Goal: Transaction & Acquisition: Purchase product/service

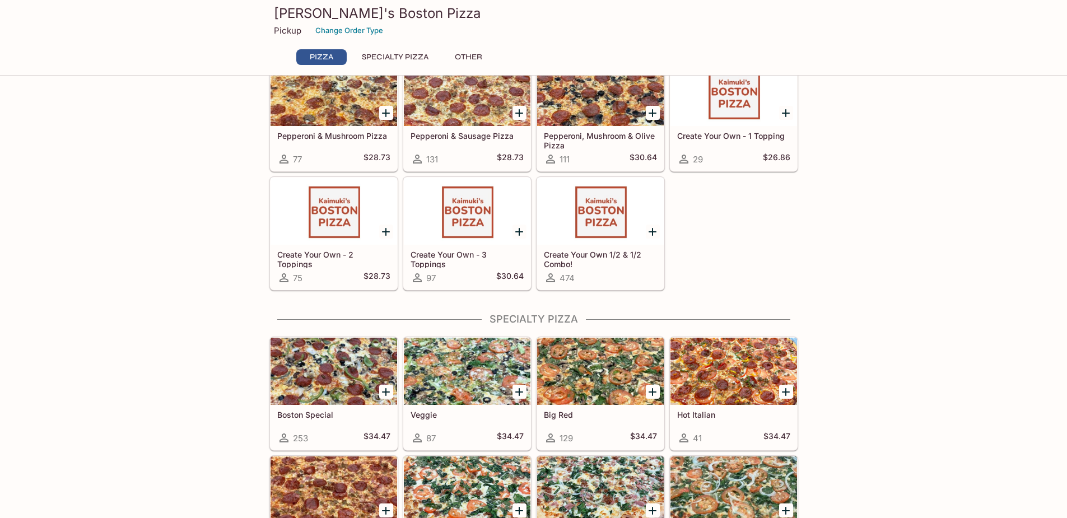
scroll to position [392, 0]
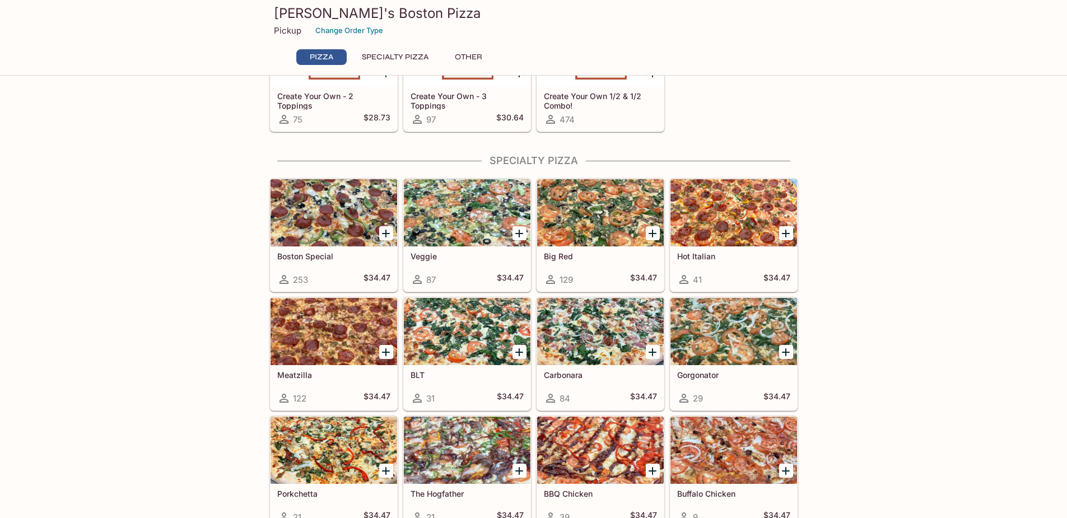
click at [579, 211] on div at bounding box center [600, 212] width 127 height 67
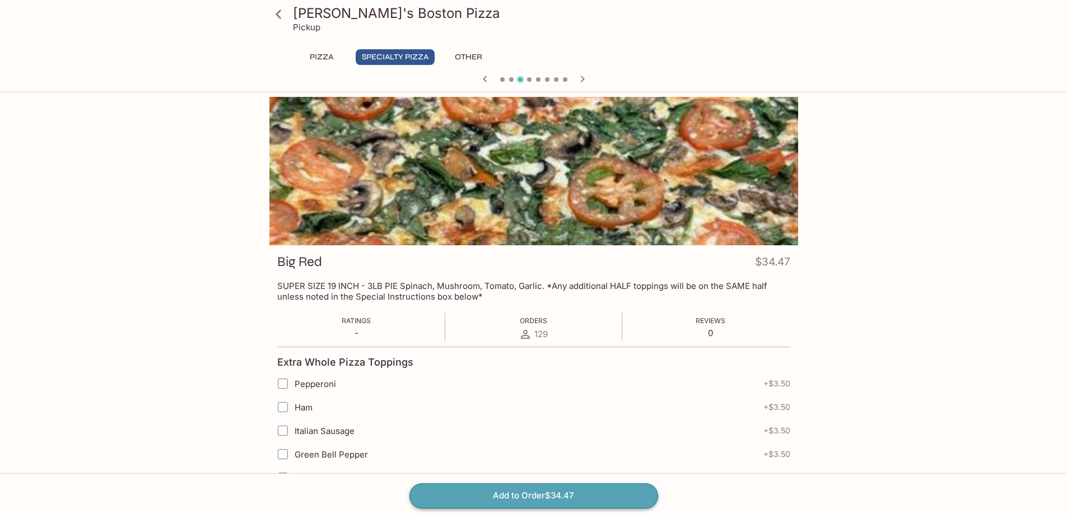
click at [566, 495] on button "Add to Order $34.47" at bounding box center [534, 496] width 249 height 25
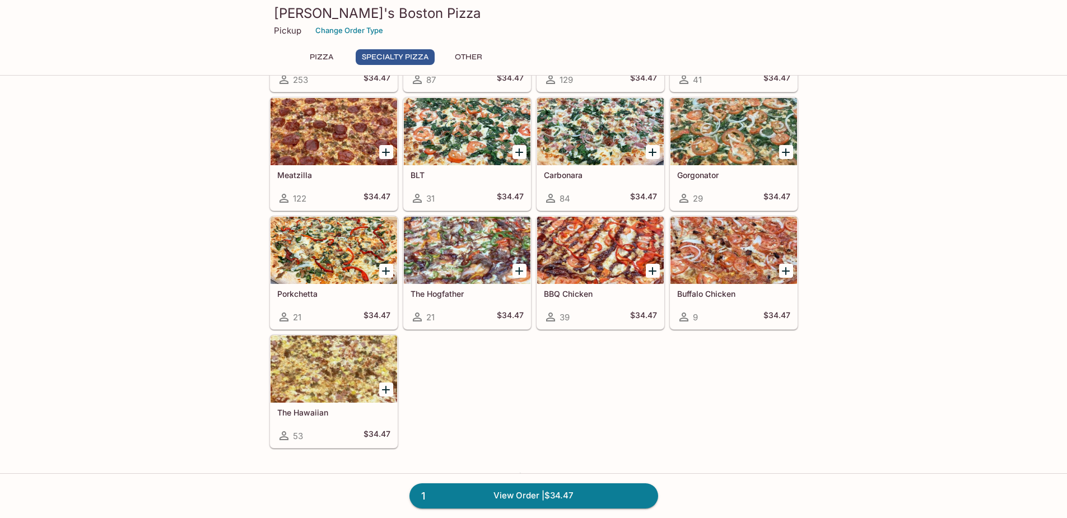
scroll to position [616, 0]
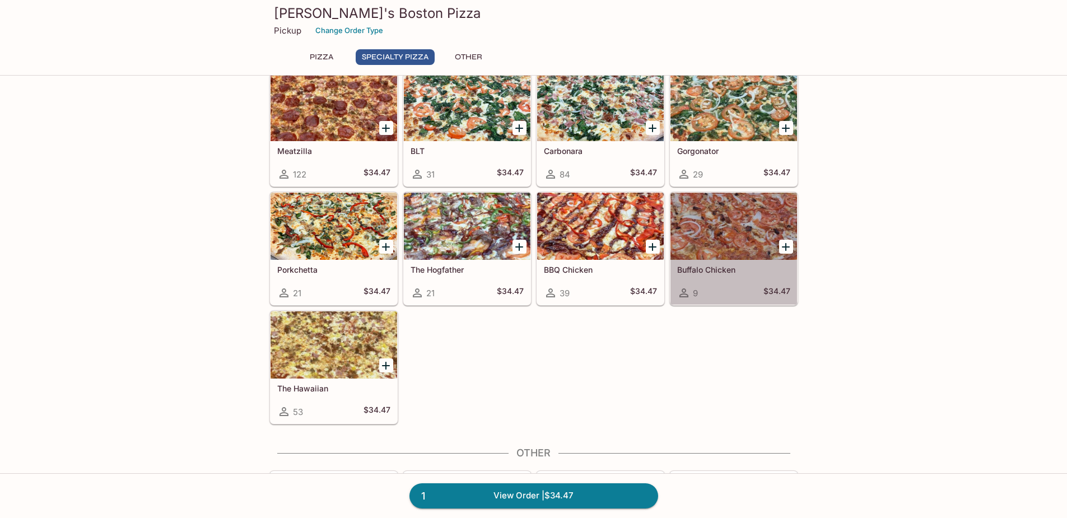
click at [712, 232] on div at bounding box center [734, 226] width 127 height 67
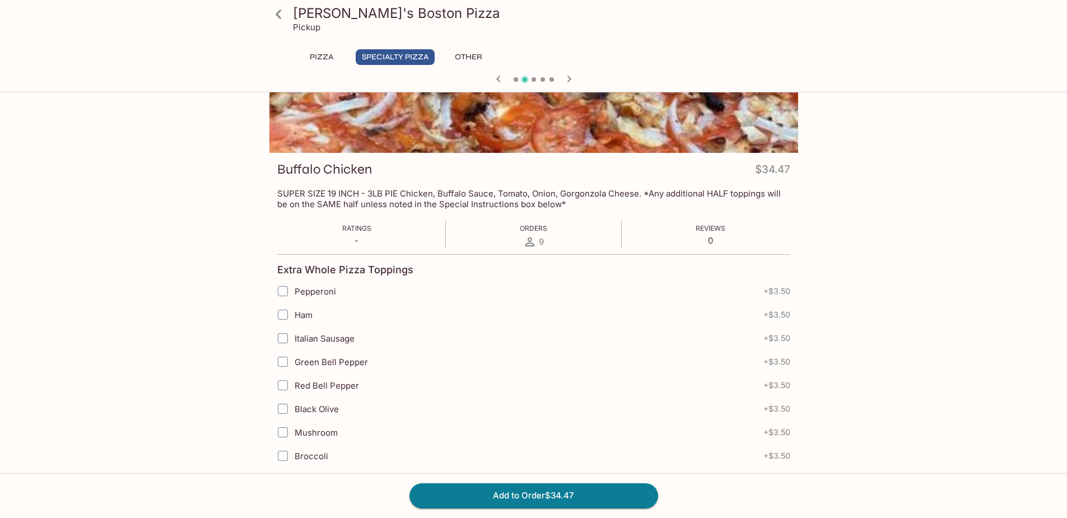
scroll to position [112, 0]
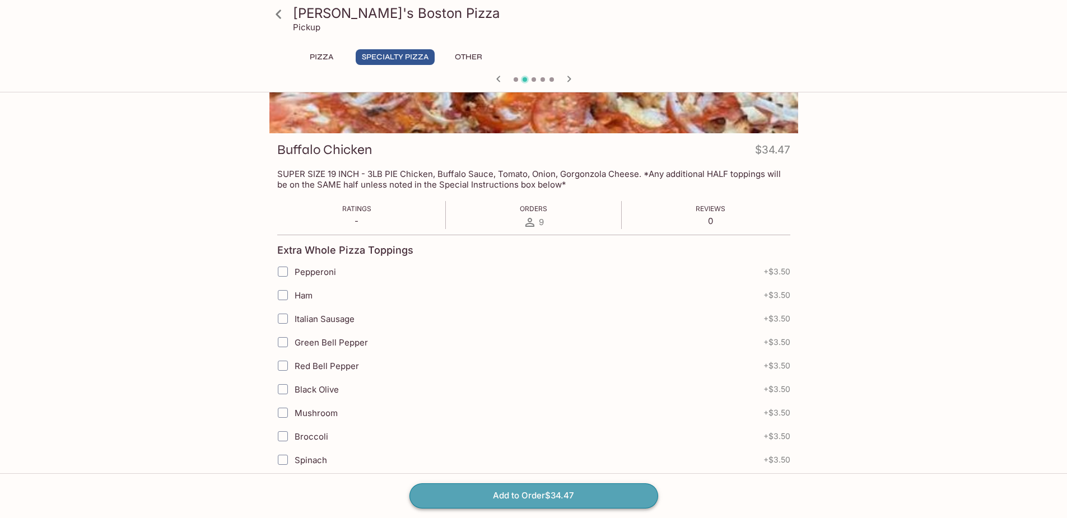
click at [570, 499] on button "Add to Order $34.47" at bounding box center [534, 496] width 249 height 25
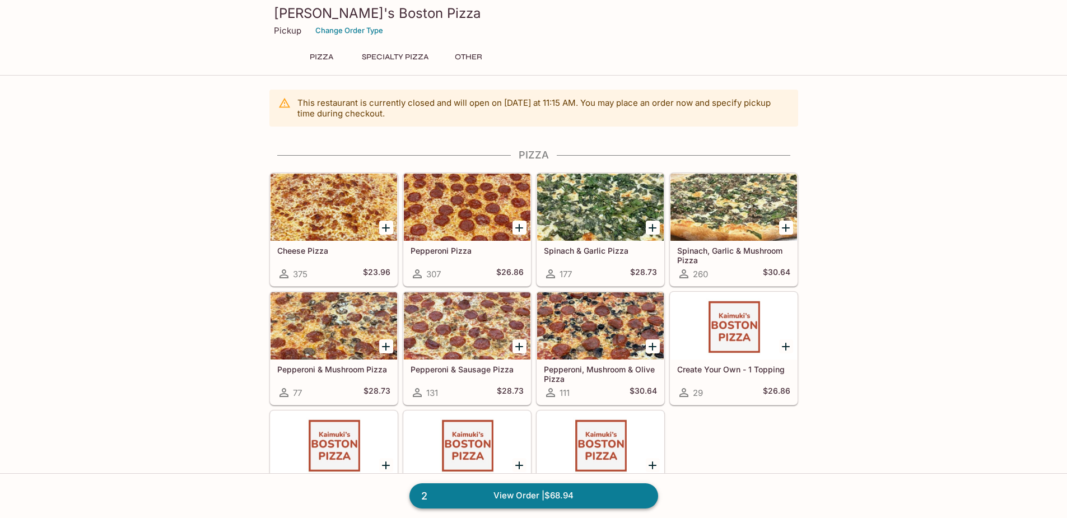
click at [546, 489] on link "2 View Order | $68.94" at bounding box center [534, 496] width 249 height 25
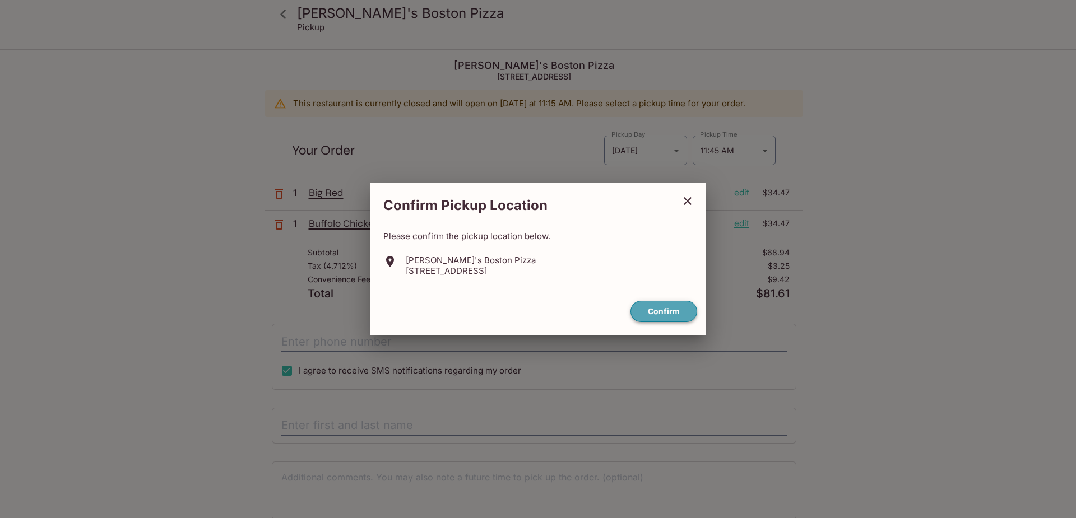
click at [660, 311] on button "Confirm" at bounding box center [663, 312] width 67 height 22
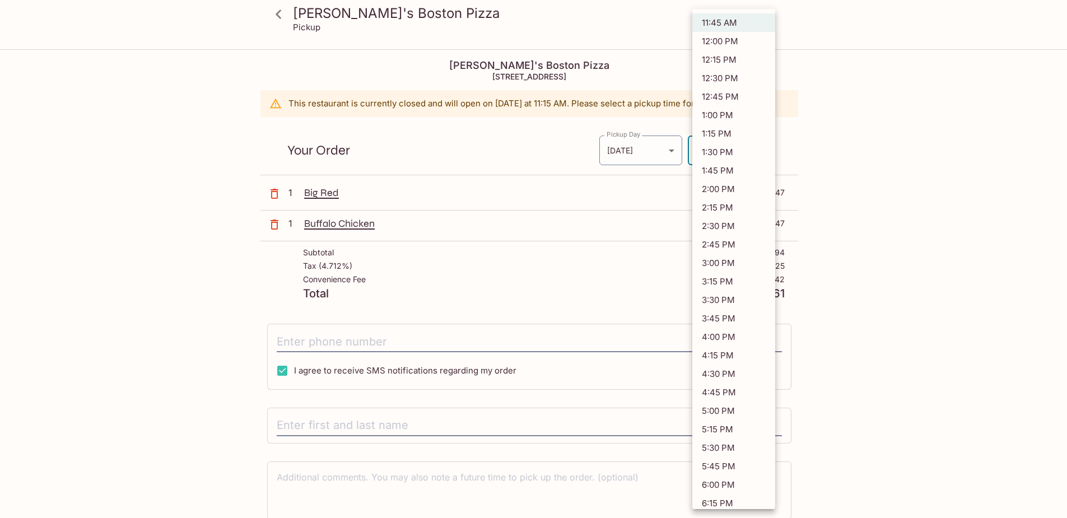
click at [768, 152] on body "[PERSON_NAME]'s Boston Pizza Pickup [PERSON_NAME]'s Boston Pizza [STREET_ADDRES…" at bounding box center [533, 309] width 1067 height 518
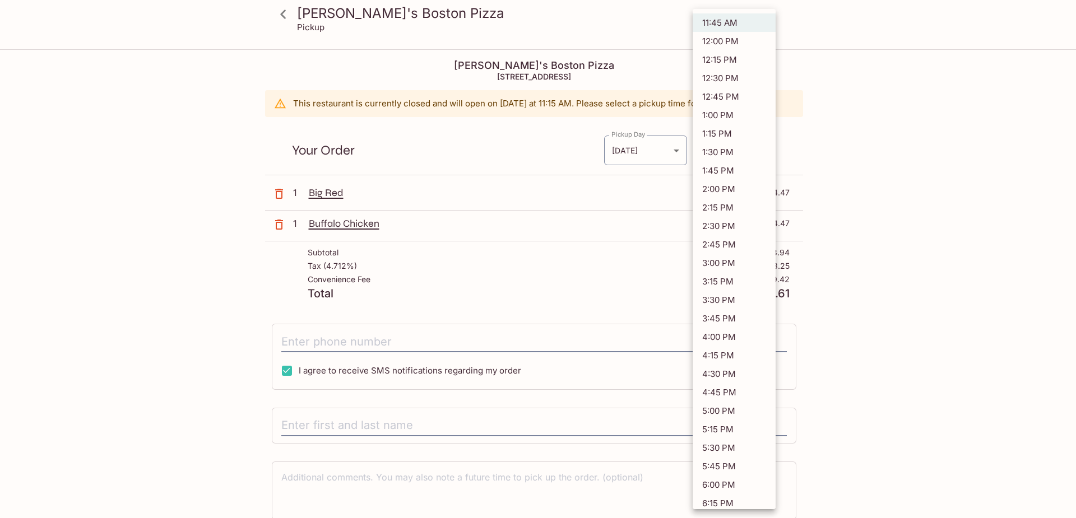
click at [833, 47] on div at bounding box center [538, 259] width 1076 height 518
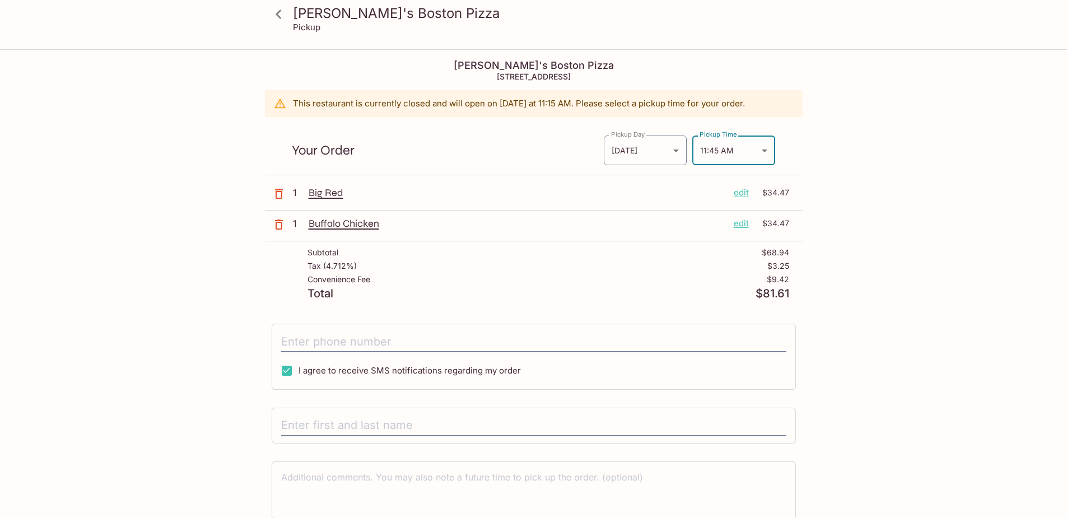
scroll to position [50, 0]
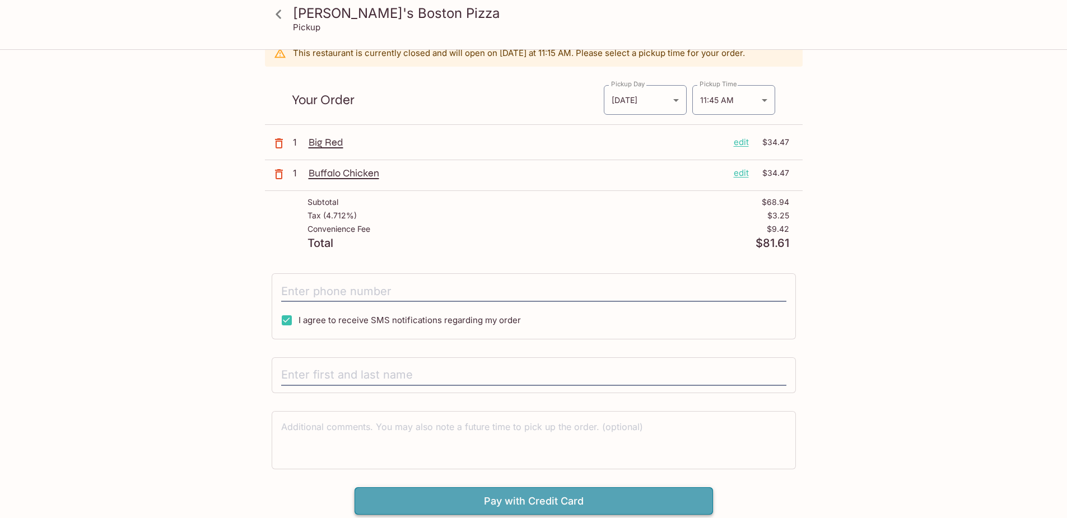
click at [531, 503] on button "Pay with Credit Card" at bounding box center [534, 501] width 359 height 28
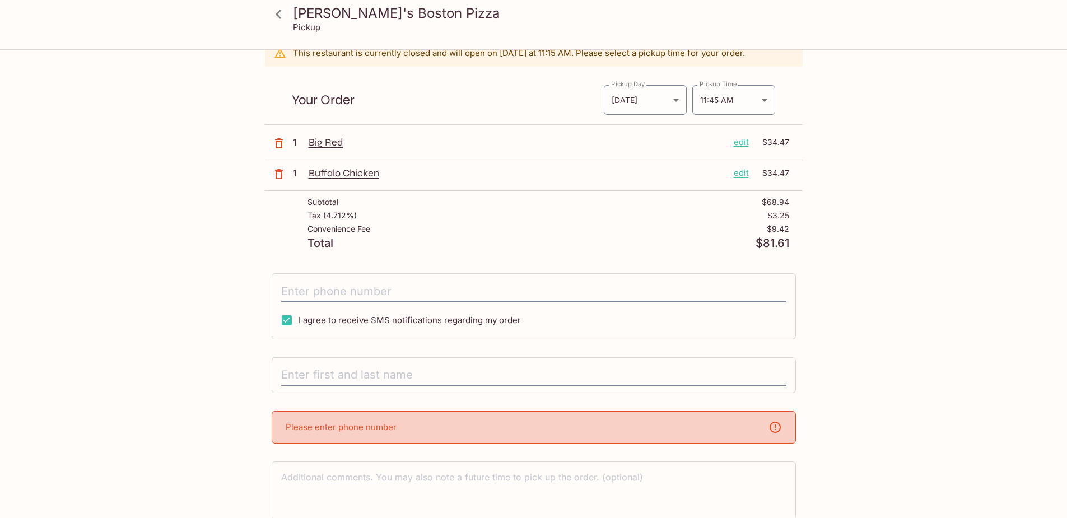
click at [648, 424] on div "Please enter phone number" at bounding box center [534, 427] width 524 height 32
click at [615, 377] on input "text" at bounding box center [533, 375] width 505 height 21
type input "r"
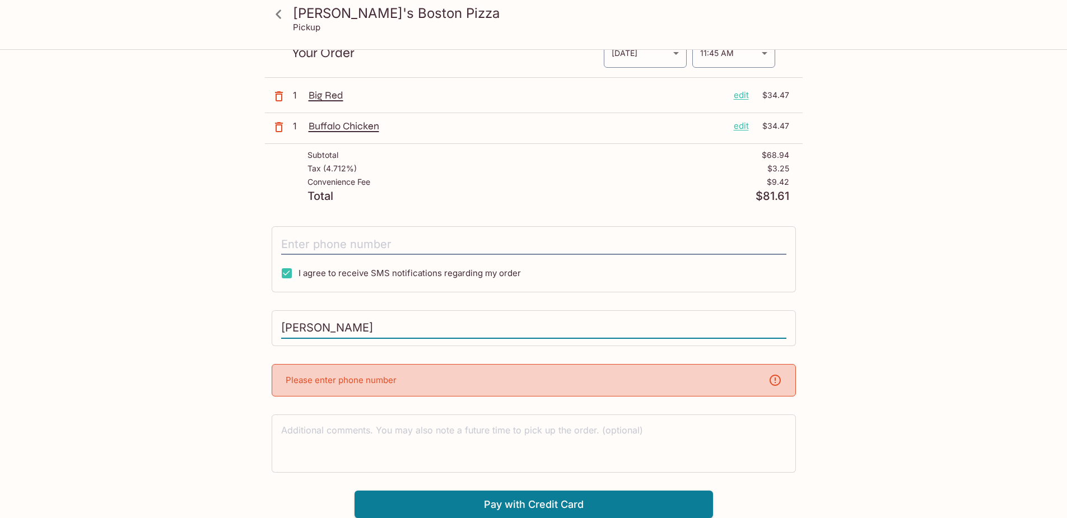
type input "[PERSON_NAME]"
click at [397, 384] on div "Please enter phone number" at bounding box center [534, 380] width 524 height 32
click at [711, 388] on div "Please enter phone number" at bounding box center [534, 380] width 524 height 32
click at [529, 243] on input "tel" at bounding box center [533, 244] width 505 height 21
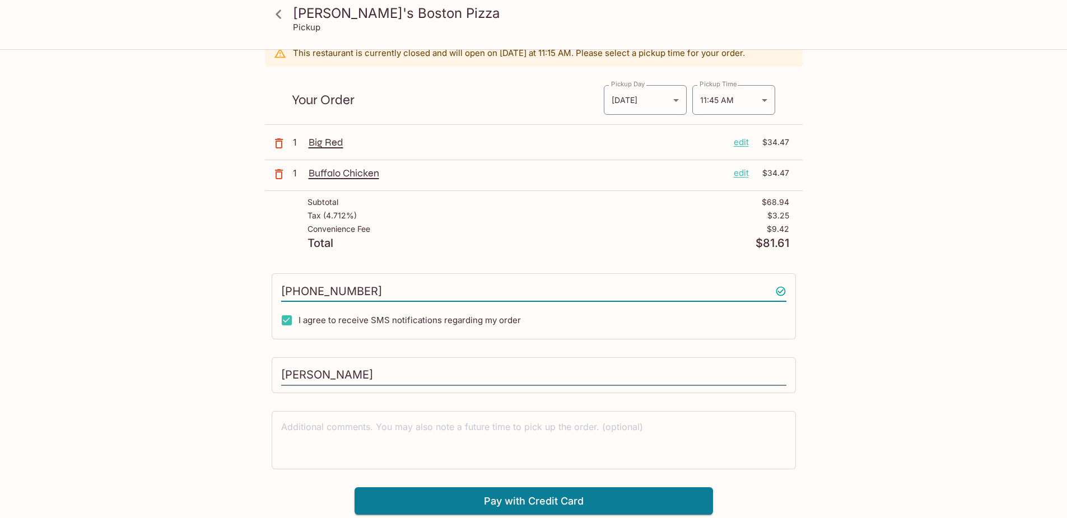
scroll to position [50, 0]
type input "[PHONE_NUMBER]"
click at [392, 374] on input "[PERSON_NAME]" at bounding box center [533, 375] width 505 height 21
type input "[PERSON_NAME]"
click at [513, 499] on button "Pay with Credit Card" at bounding box center [534, 501] width 359 height 28
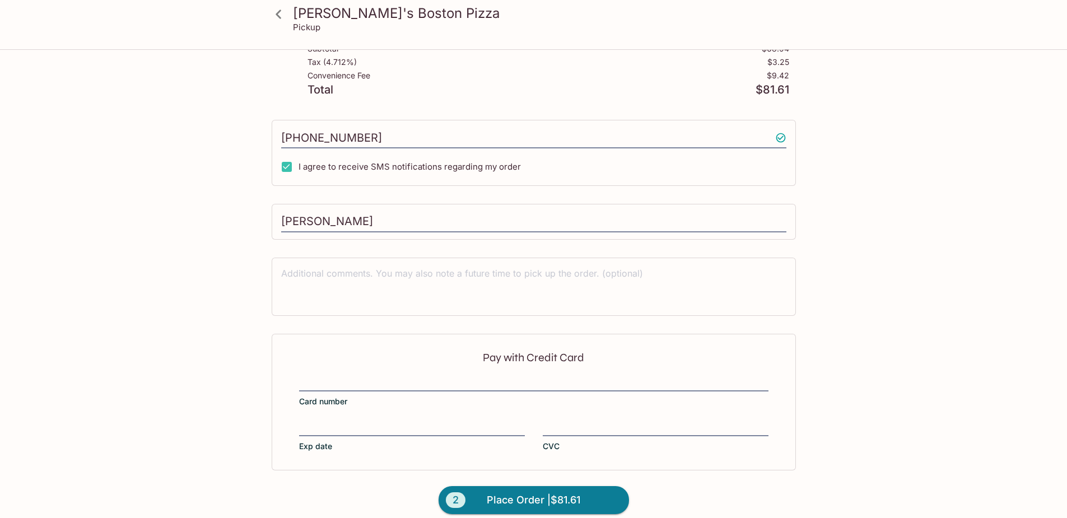
scroll to position [216, 0]
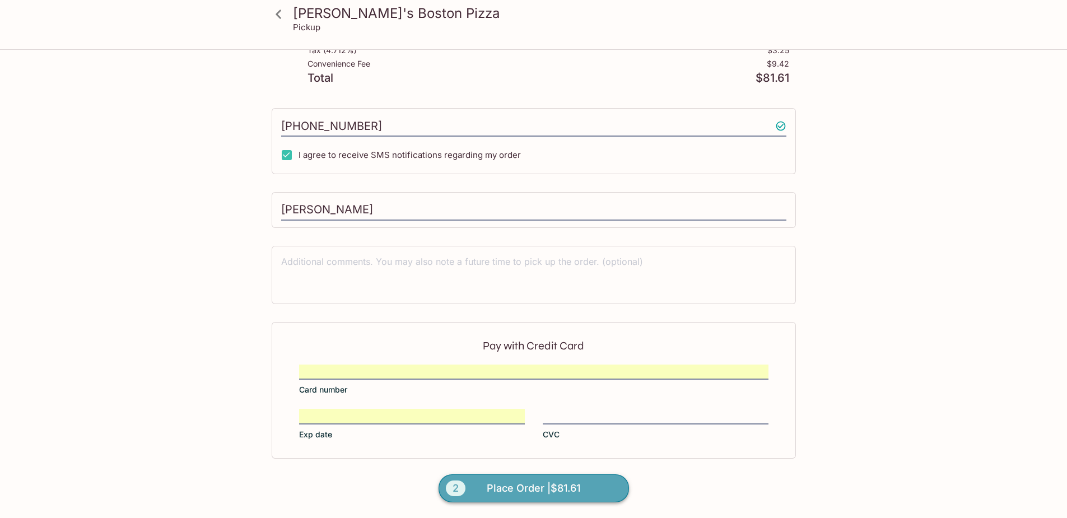
click at [571, 485] on span "Place Order | $81.61" at bounding box center [534, 489] width 94 height 18
